Goal: Find specific page/section: Find specific page/section

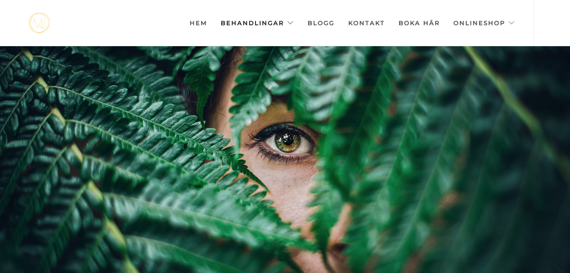
click at [294, 21] on link "Behandlingar" at bounding box center [257, 23] width 73 height 46
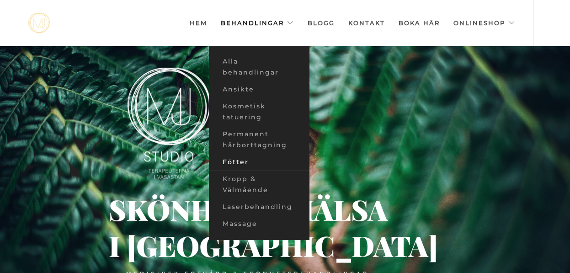
click at [233, 161] on link "Fötter" at bounding box center [259, 162] width 101 height 17
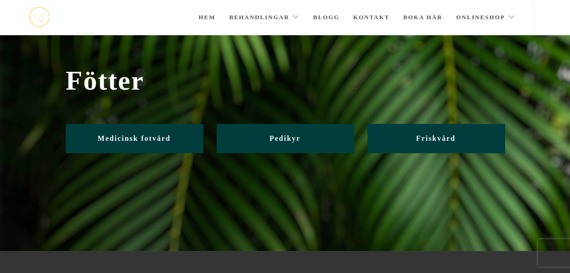
scroll to position [2, 0]
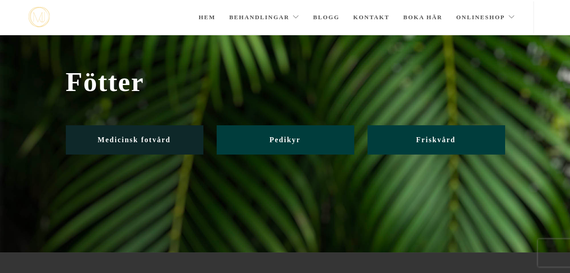
click at [98, 142] on span "Medicinsk fotvård" at bounding box center [134, 140] width 73 height 8
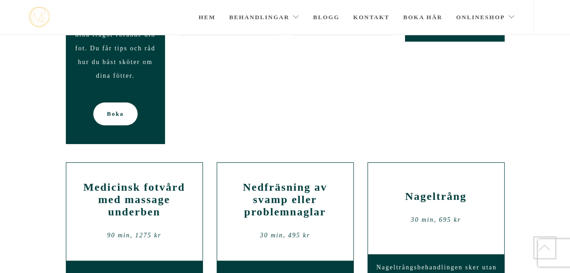
scroll to position [204, 0]
